Goal: Find specific page/section: Find specific page/section

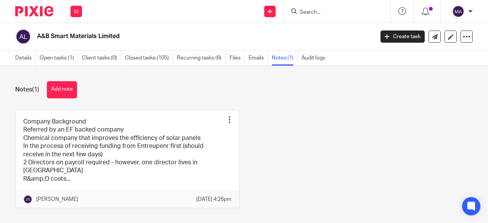
click at [314, 10] on input "Search" at bounding box center [333, 12] width 69 height 7
click at [311, 16] on div at bounding box center [337, 11] width 107 height 23
click at [314, 13] on input "Search" at bounding box center [333, 12] width 69 height 7
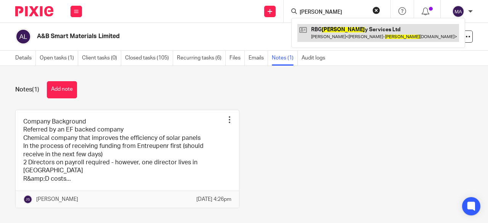
type input "safet"
click at [351, 32] on link at bounding box center [379, 33] width 162 height 18
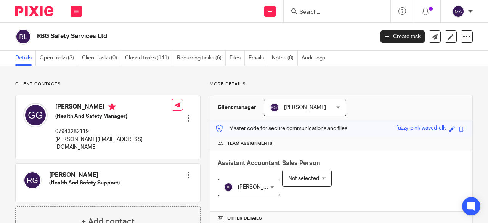
click at [332, 7] on form at bounding box center [339, 11] width 81 height 10
click at [325, 13] on input "Search" at bounding box center [333, 12] width 69 height 7
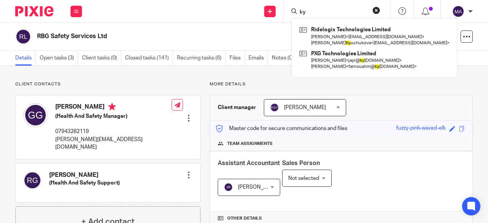
type input "k"
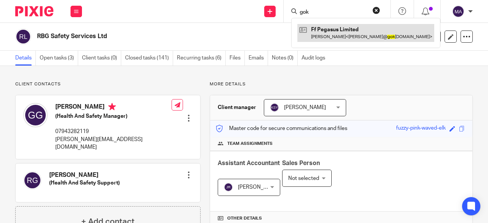
type input "gok"
click at [331, 34] on link at bounding box center [366, 33] width 137 height 18
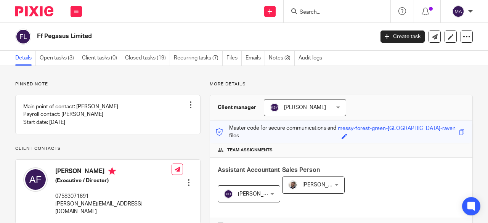
click at [342, 14] on input "Search" at bounding box center [333, 12] width 69 height 7
paste input "Philippe Jutras"
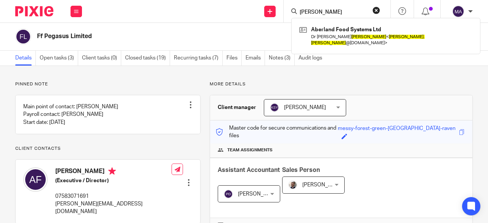
type input "Philippe Jutras"
click button "submit" at bounding box center [0, 0] width 0 height 0
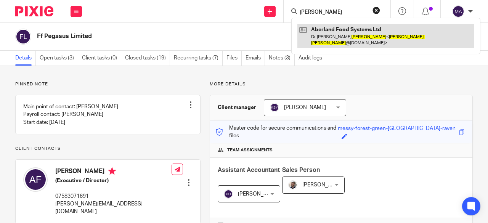
click at [334, 30] on link at bounding box center [386, 36] width 177 height 24
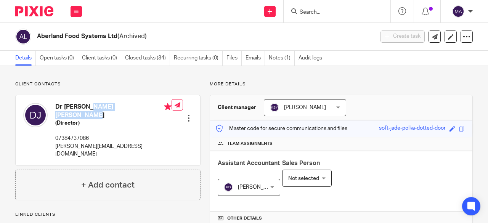
drag, startPoint x: 55, startPoint y: 105, endPoint x: 111, endPoint y: 106, distance: 55.3
click at [111, 106] on h4 "Dr [PERSON_NAME] [PERSON_NAME]" at bounding box center [113, 111] width 116 height 16
copy h4 "Dr [PERSON_NAME] [PERSON_NAME]"
drag, startPoint x: 145, startPoint y: 85, endPoint x: 147, endPoint y: 81, distance: 4.5
click at [145, 85] on p "Client contacts" at bounding box center [107, 84] width 185 height 6
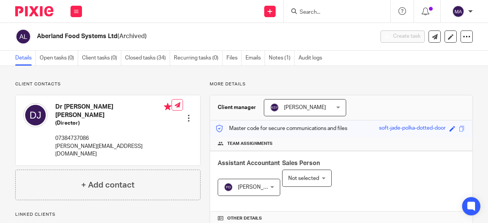
drag, startPoint x: 38, startPoint y: 35, endPoint x: 105, endPoint y: 37, distance: 67.2
click at [105, 37] on h2 "Aberland Food Systems Ltd (Archived)" at bounding box center [170, 36] width 266 height 8
copy h2 "Aberland Food Systems"
